Goal: Contribute content: Contribute content

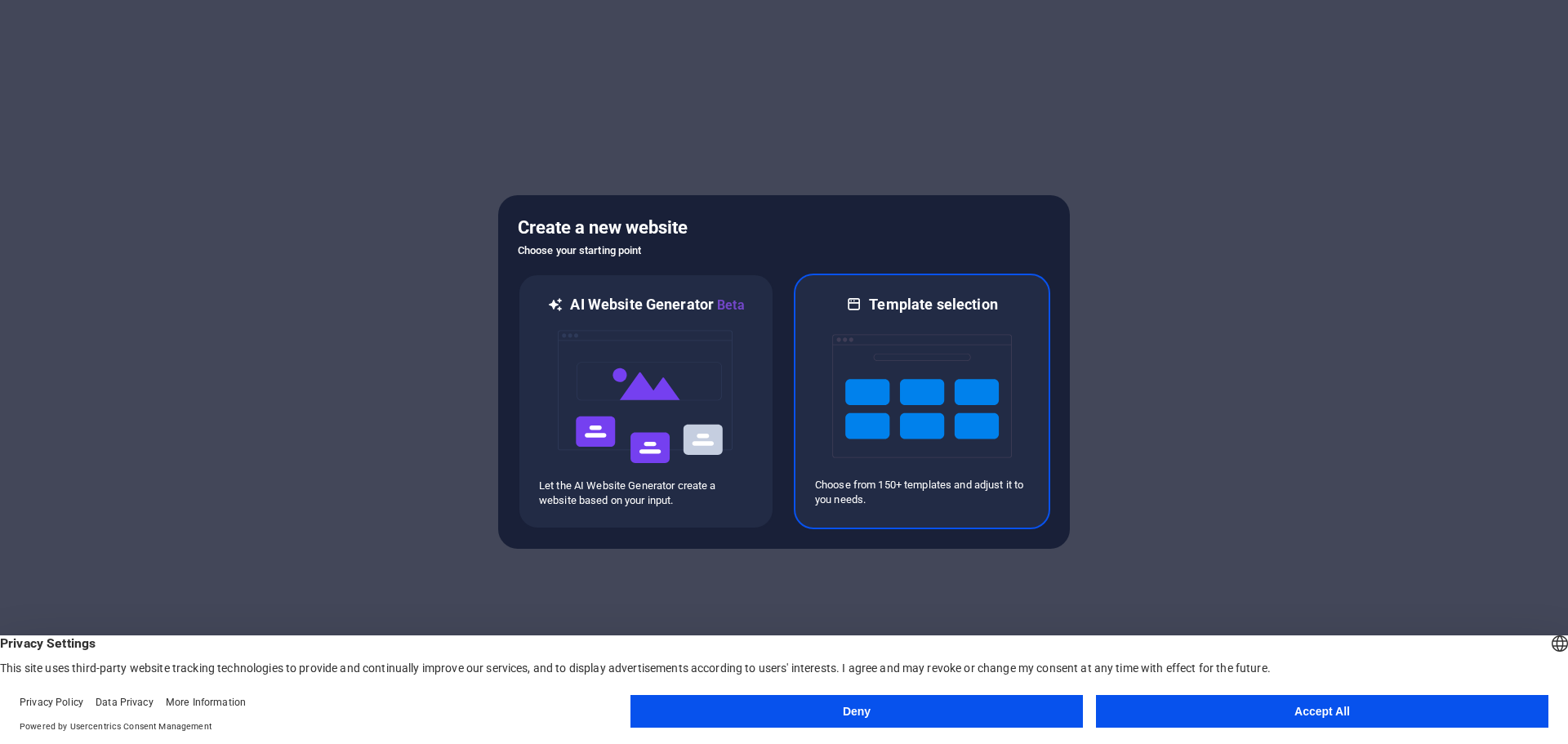
click at [922, 406] on img at bounding box center [922, 396] width 180 height 163
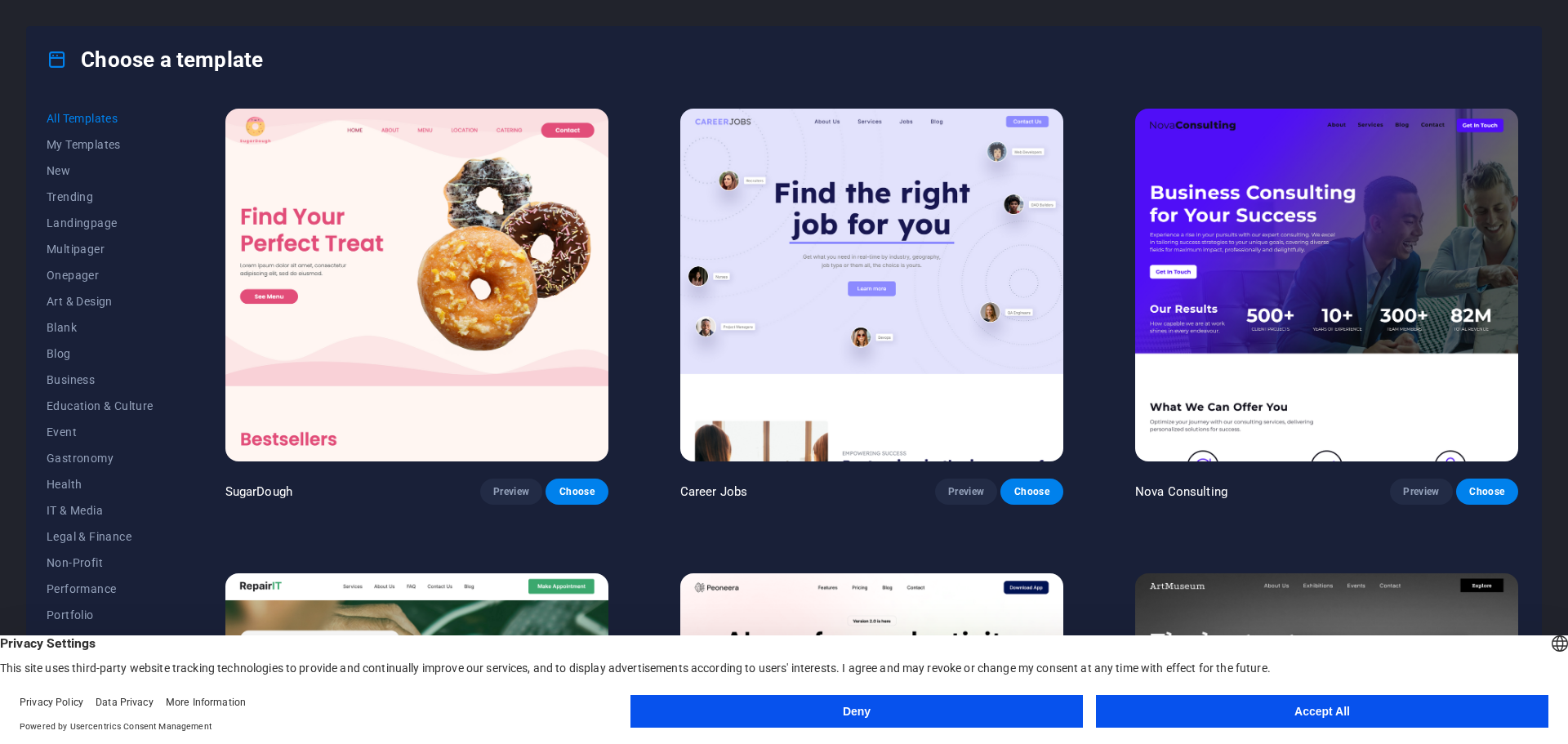
click at [1270, 719] on button "Accept All" at bounding box center [1323, 711] width 452 height 32
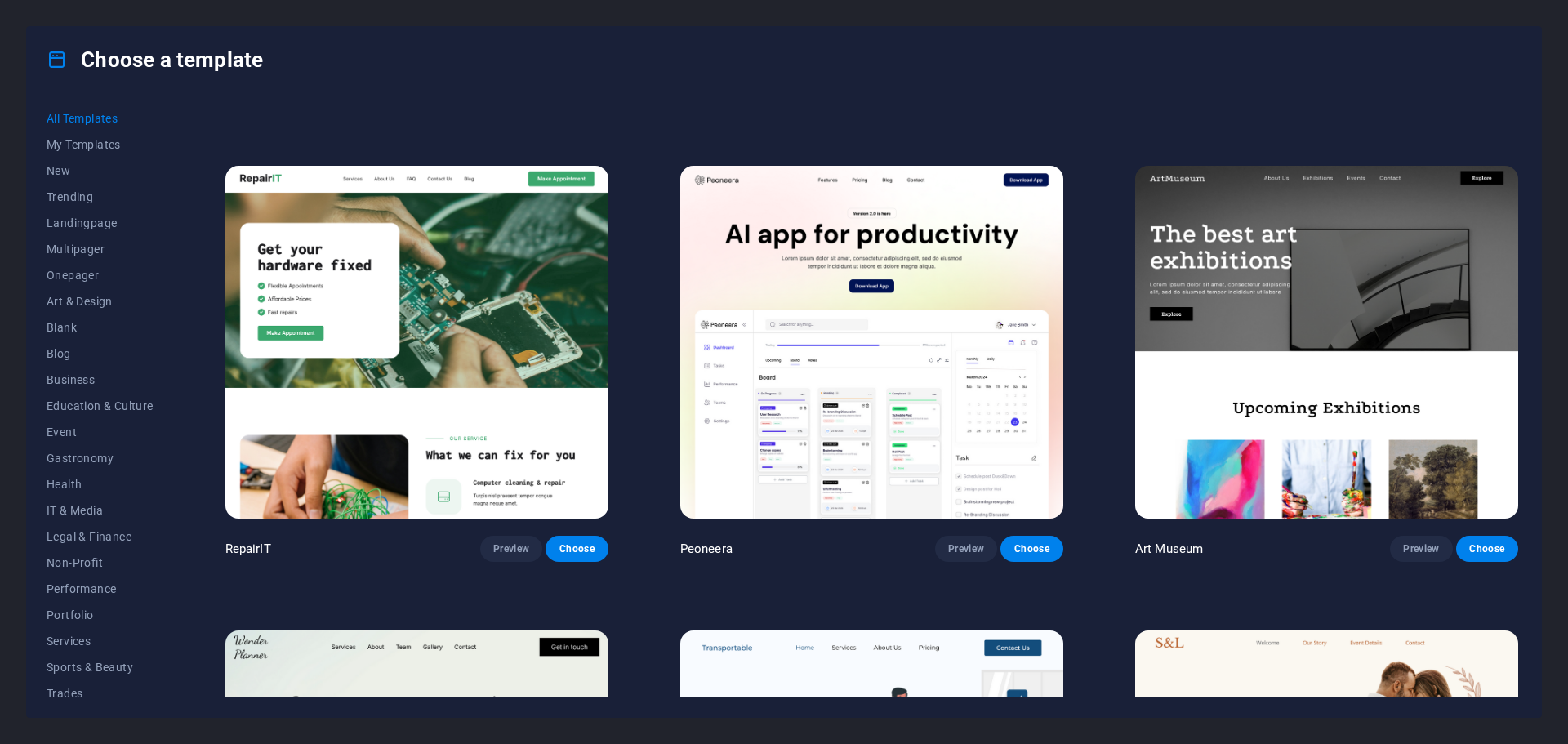
scroll to position [409, 0]
click at [98, 221] on span "Landingpage" at bounding box center [100, 223] width 107 height 13
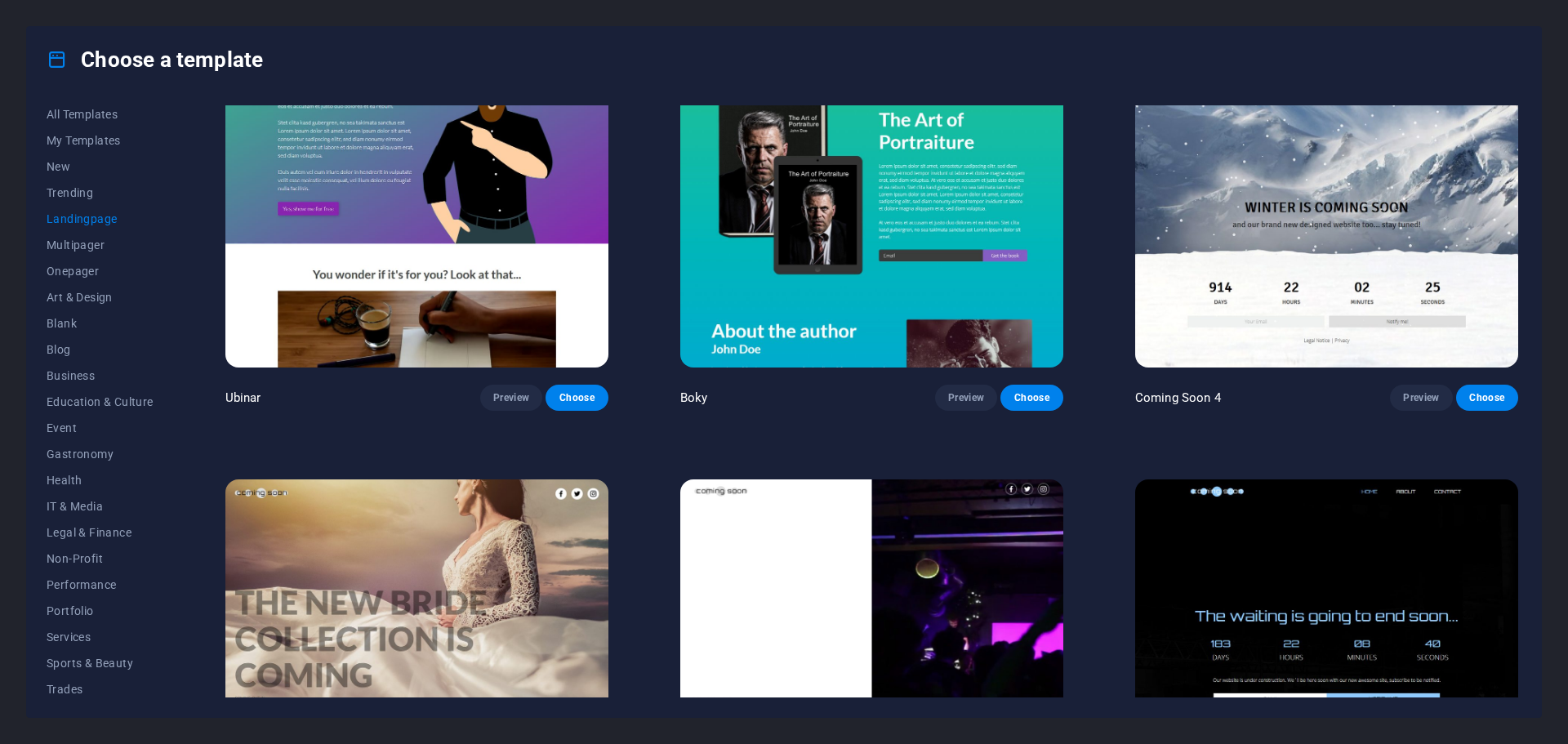
scroll to position [0, 0]
click at [74, 334] on button "Blank" at bounding box center [100, 327] width 107 height 26
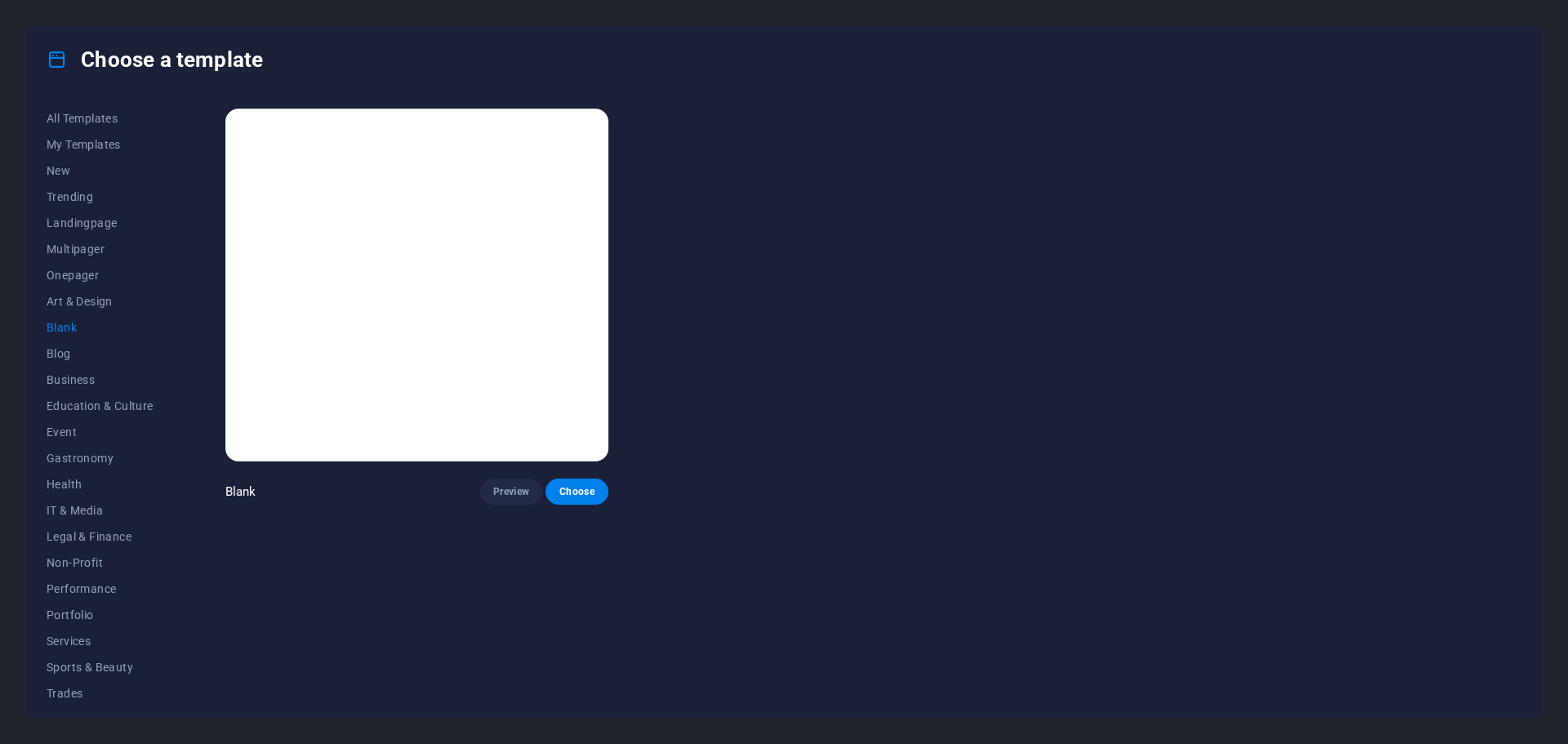
click at [197, 346] on div "All Templates My Templates New Trending Landingpage Multipager Onepager Art & D…" at bounding box center [784, 404] width 1515 height 624
click at [585, 485] on span "Choose" at bounding box center [577, 491] width 36 height 13
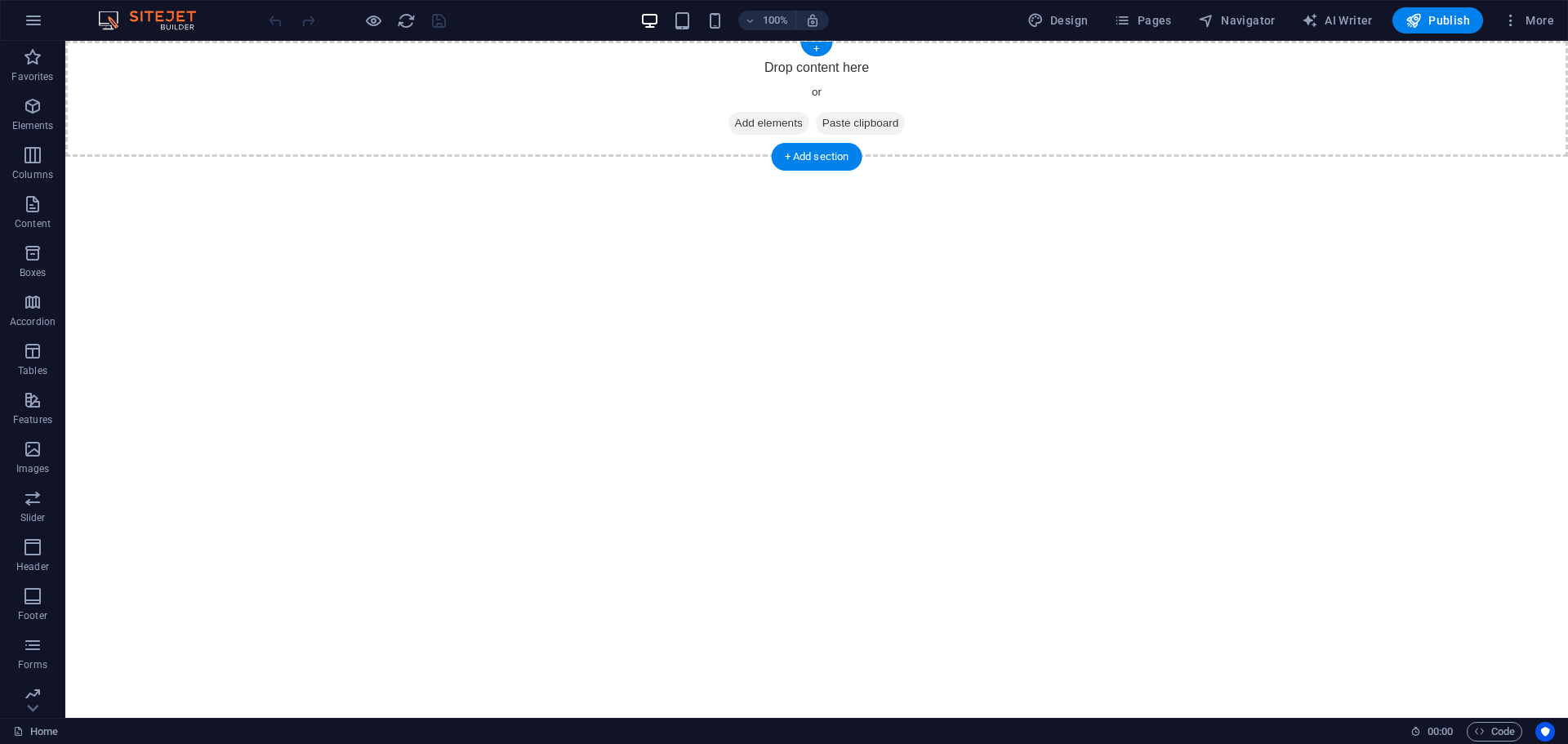
click at [824, 68] on div "Drop content here or Add elements Paste clipboard" at bounding box center [817, 99] width 1503 height 116
click at [762, 128] on span "Add elements" at bounding box center [769, 123] width 81 height 23
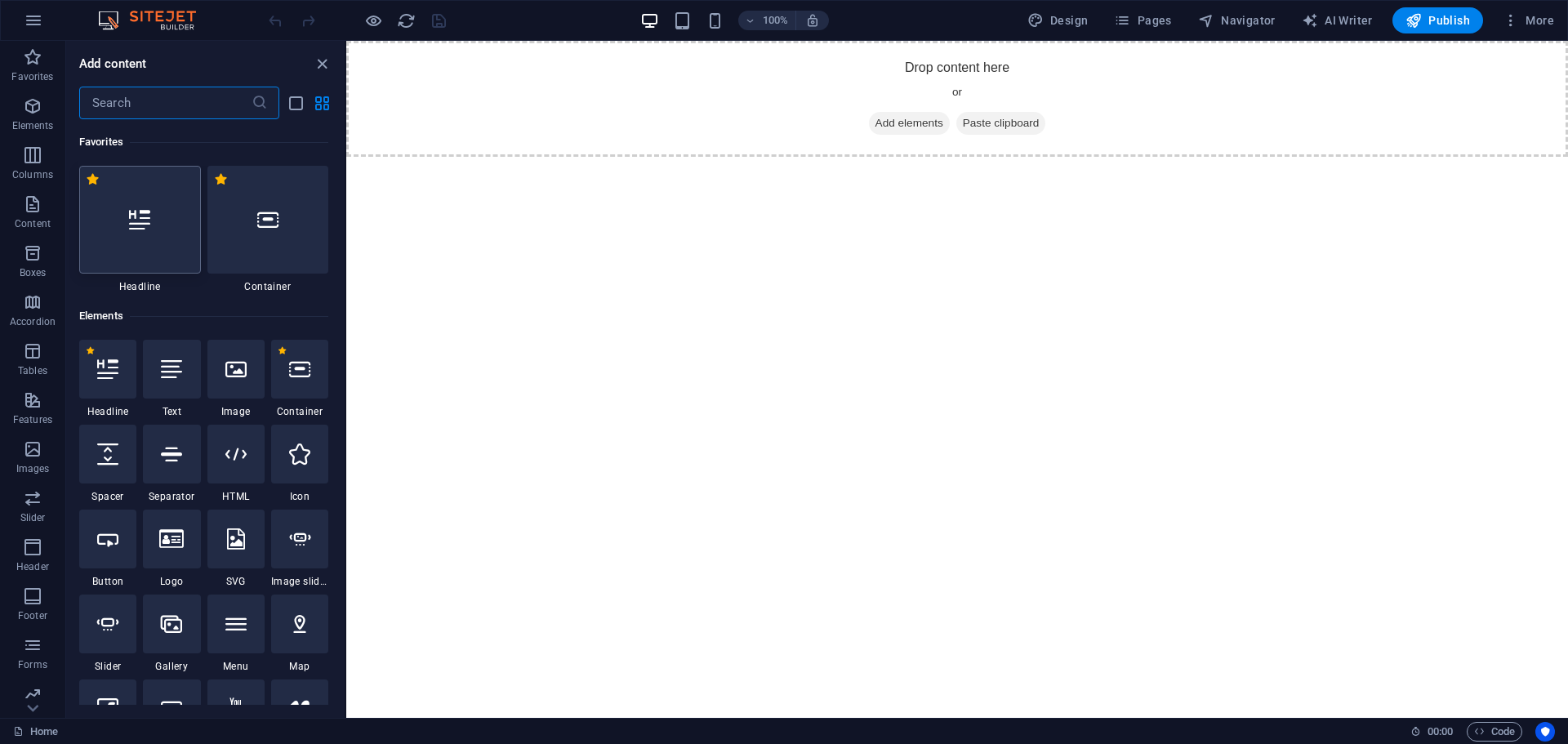
click at [150, 239] on div at bounding box center [140, 219] width 121 height 107
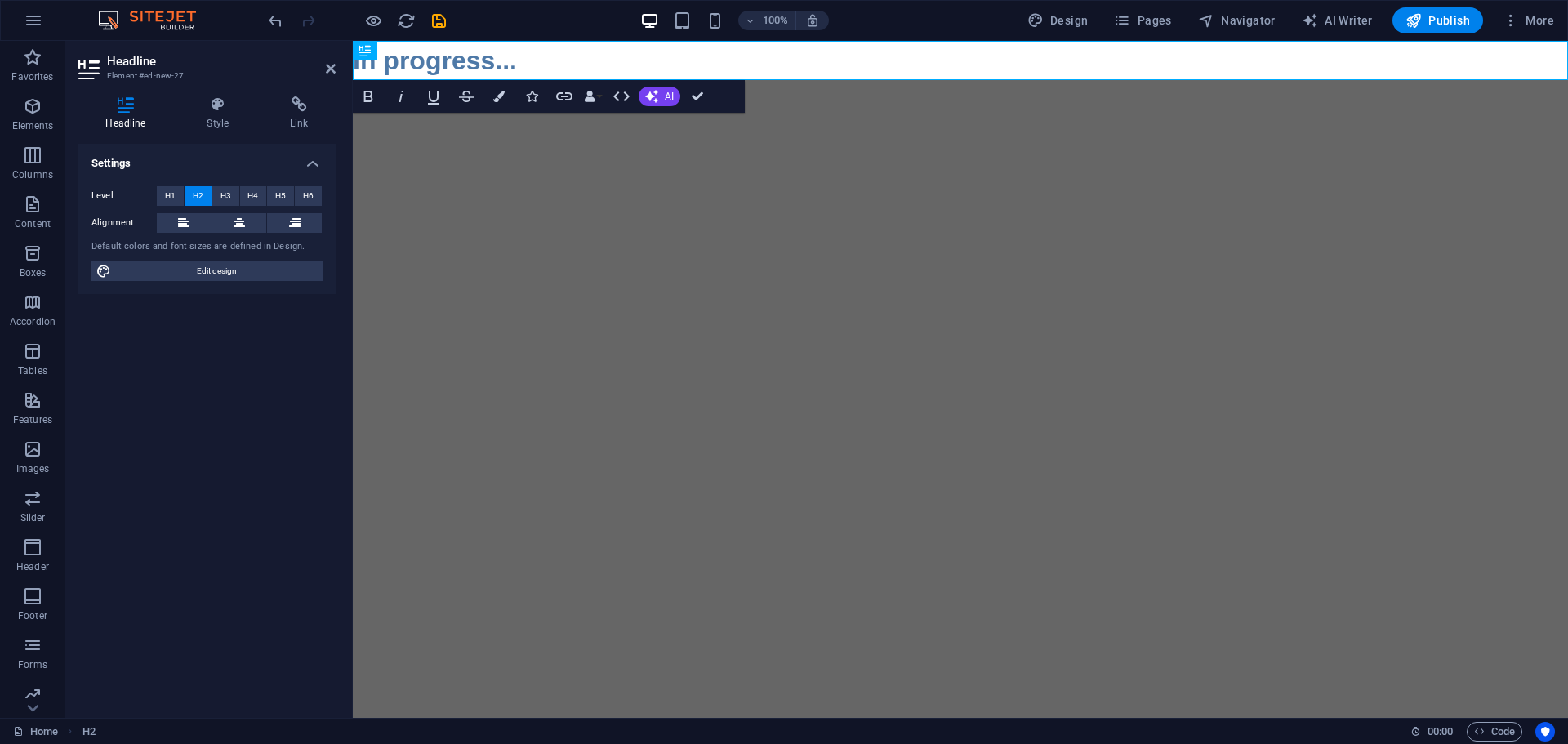
click at [929, 80] on html "Skip to main content In progress..." at bounding box center [960, 60] width 1215 height 39
drag, startPoint x: 700, startPoint y: 100, endPoint x: 635, endPoint y: 59, distance: 76.9
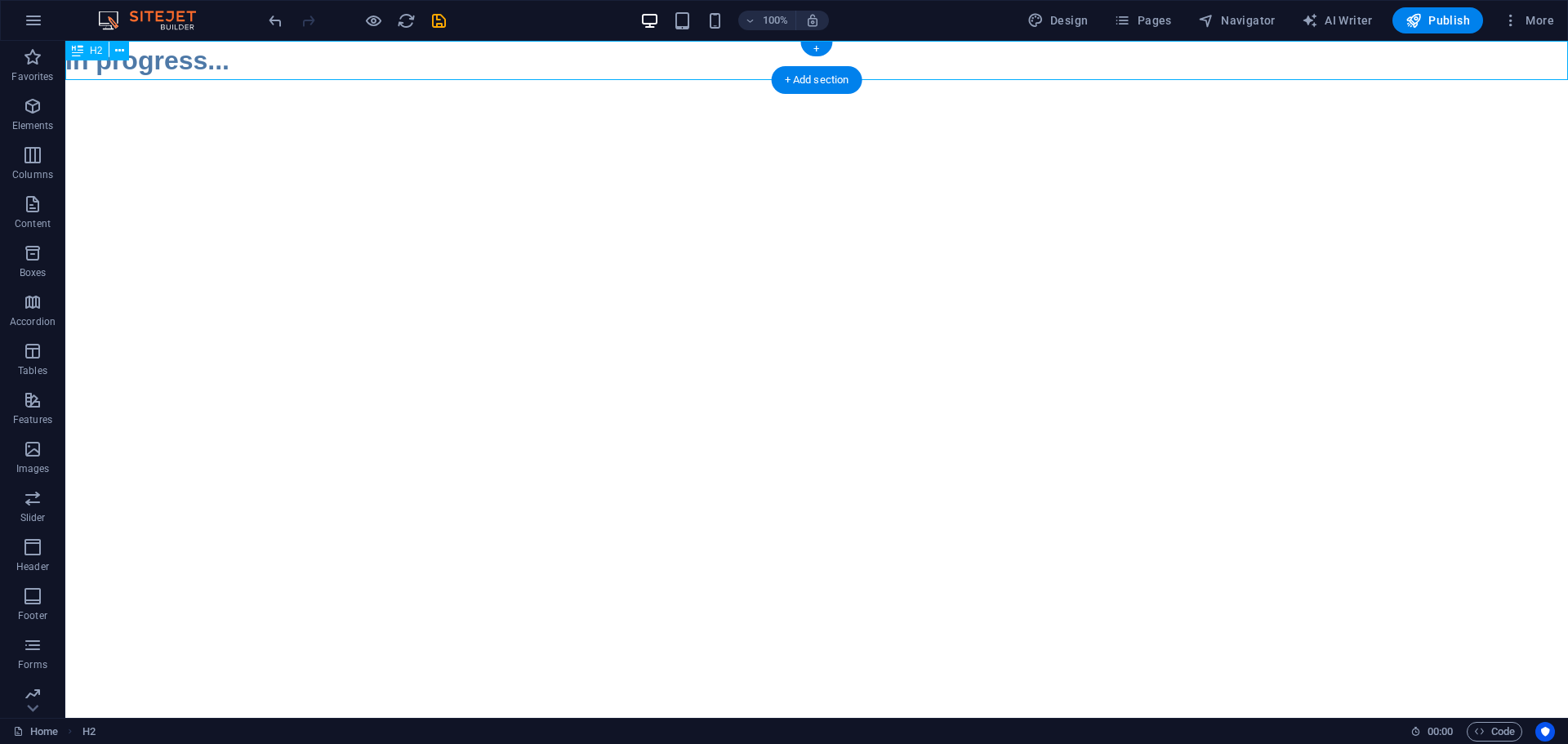
click at [169, 65] on div "In progress..." at bounding box center [817, 60] width 1503 height 39
click at [121, 49] on icon at bounding box center [120, 52] width 9 height 17
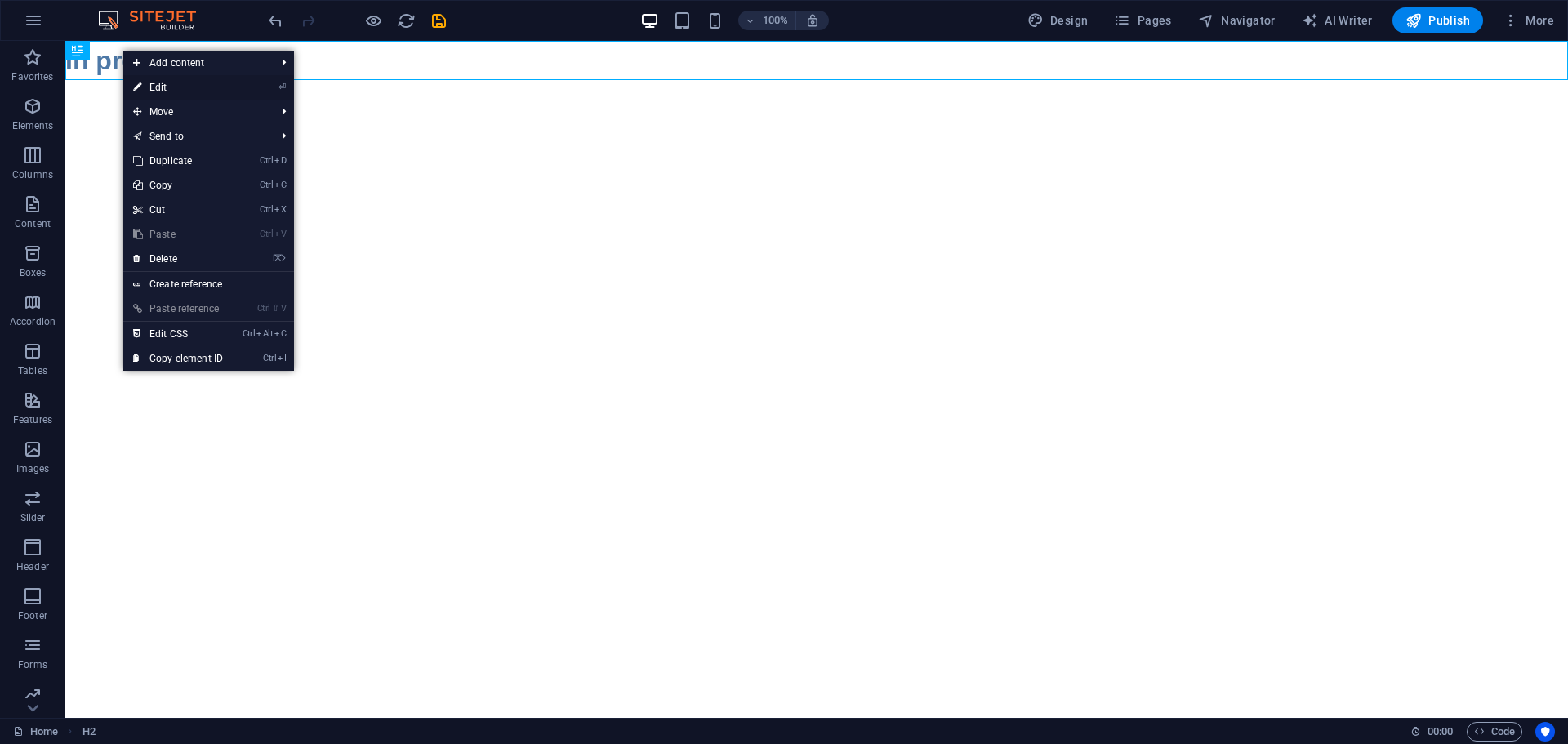
click at [205, 83] on link "⏎ Edit" at bounding box center [177, 87] width 109 height 24
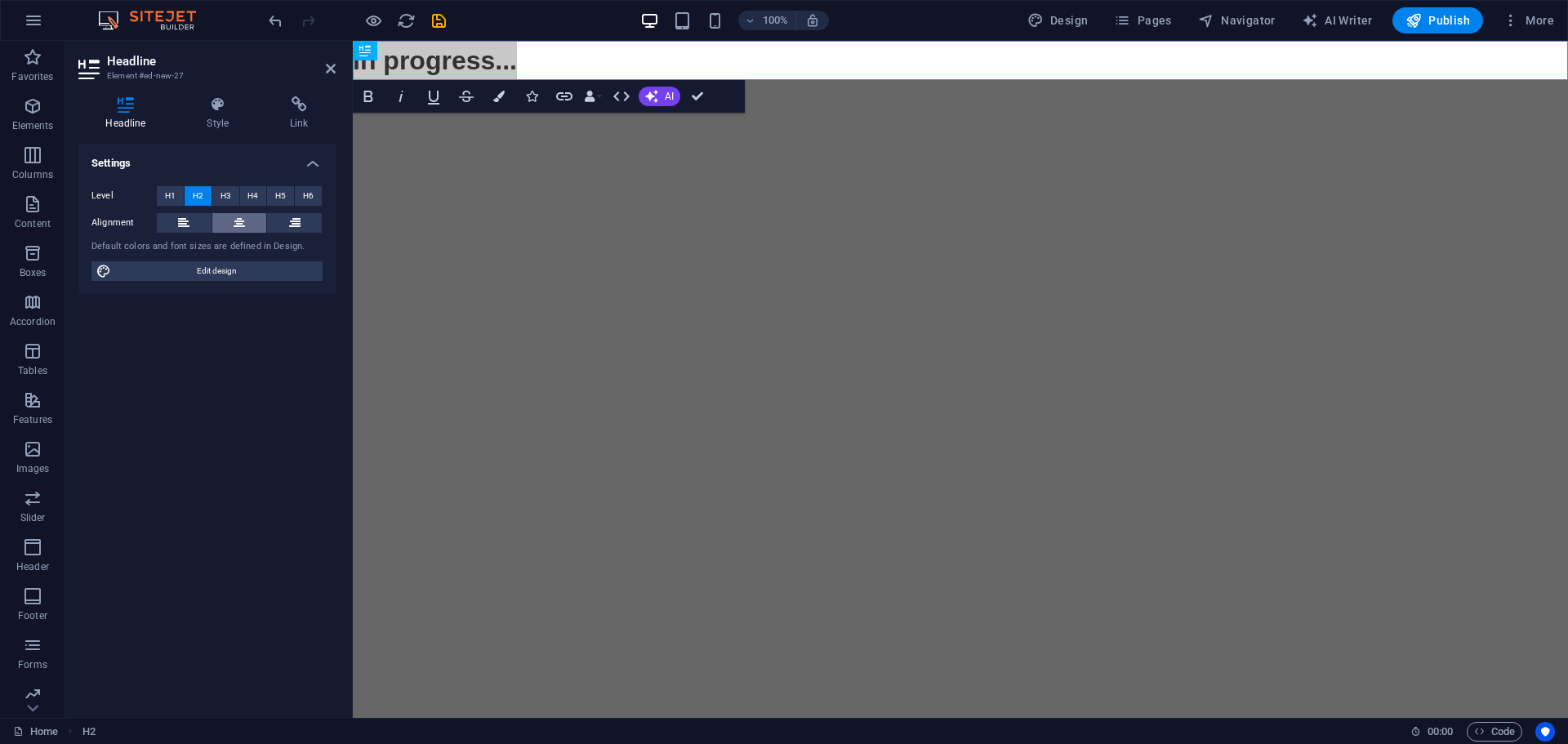
click at [247, 220] on button at bounding box center [239, 223] width 55 height 19
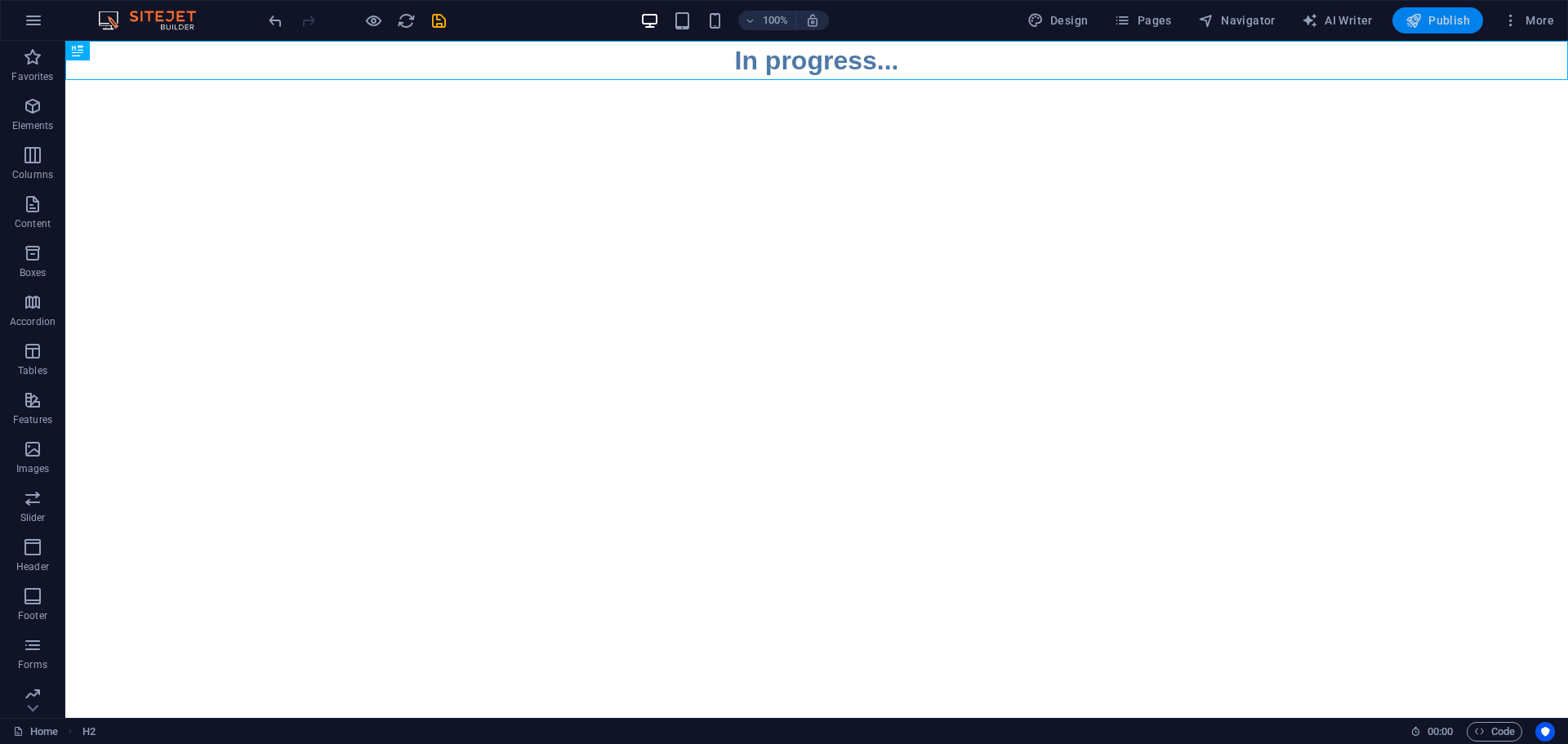
click at [1440, 16] on span "Publish" at bounding box center [1438, 20] width 65 height 17
